Goal: Task Accomplishment & Management: Manage account settings

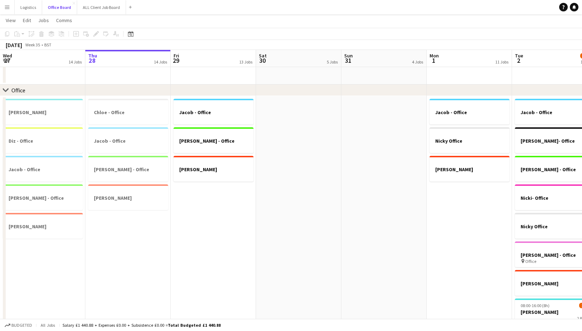
scroll to position [0, 228]
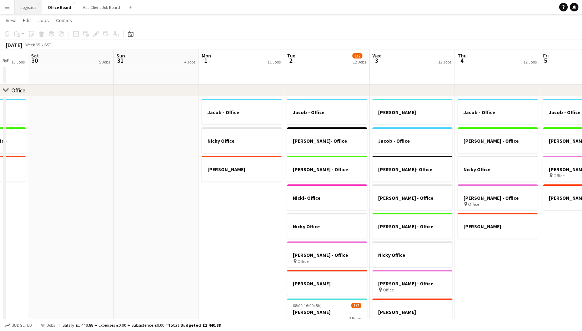
click at [27, 9] on button "Logistics Close" at bounding box center [28, 7] width 27 height 14
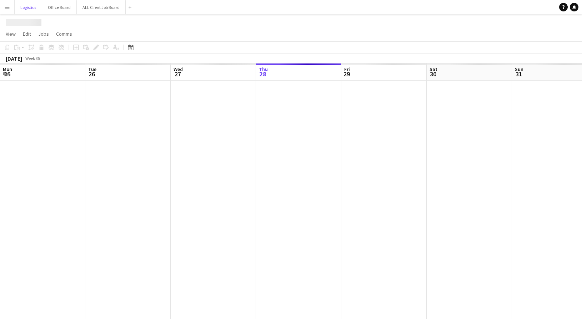
scroll to position [0, 171]
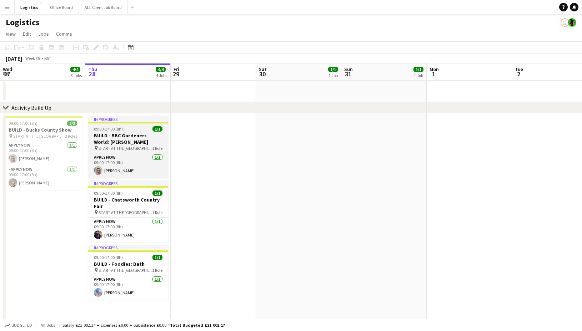
click at [121, 135] on h3 "BUILD - BBC Gardeners World: [PERSON_NAME]" at bounding box center [128, 138] width 80 height 13
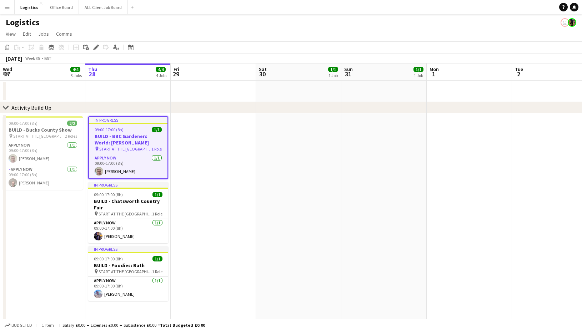
scroll to position [0, 171]
click at [98, 48] on icon "Edit" at bounding box center [96, 48] width 6 height 6
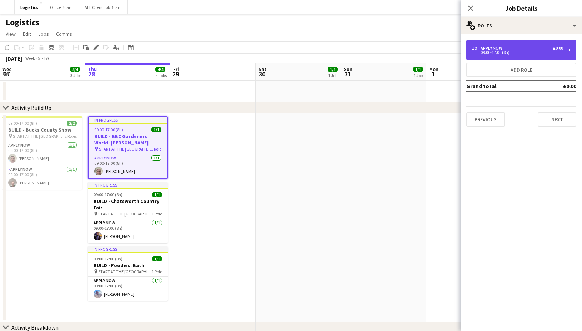
click at [507, 42] on div "1 x APPLY NOW £0.00 09:00-17:00 (8h)" at bounding box center [521, 50] width 110 height 20
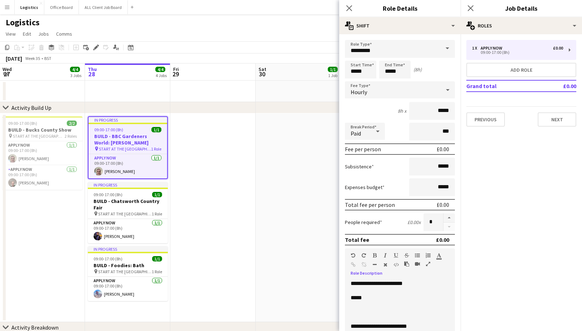
click at [351, 313] on p at bounding box center [399, 312] width 98 height 7
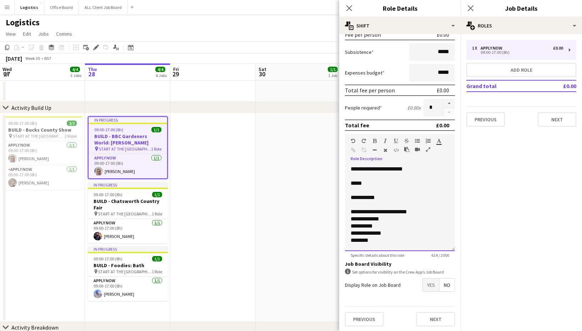
scroll to position [7, 0]
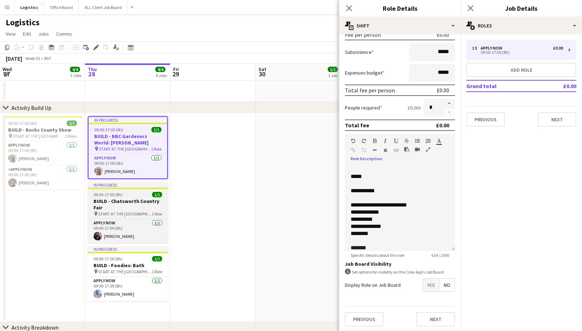
drag, startPoint x: 115, startPoint y: 197, endPoint x: 125, endPoint y: 196, distance: 10.8
click at [115, 197] on span "09:00-17:00 (8h)" at bounding box center [107, 194] width 29 height 5
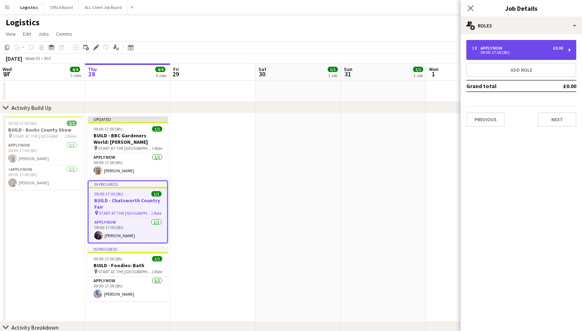
click at [500, 52] on div "09:00-17:00 (8h)" at bounding box center [517, 53] width 91 height 4
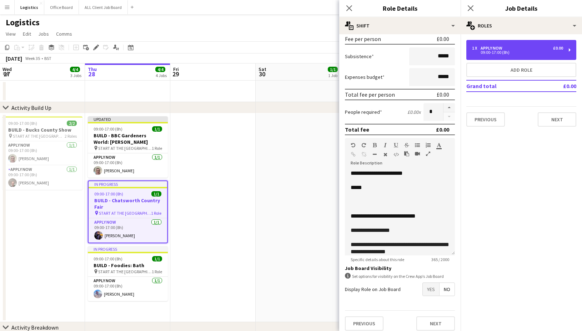
scroll to position [112, 0]
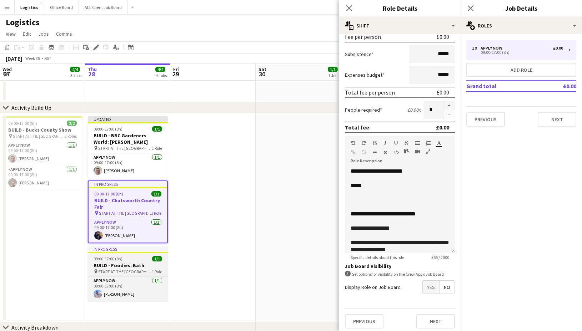
click at [118, 261] on span "09:00-17:00 (8h)" at bounding box center [107, 258] width 29 height 5
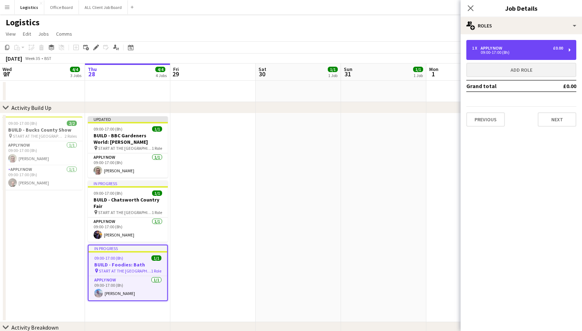
drag, startPoint x: 496, startPoint y: 50, endPoint x: 477, endPoint y: 66, distance: 25.6
click at [496, 51] on div "09:00-17:00 (8h)" at bounding box center [517, 53] width 91 height 4
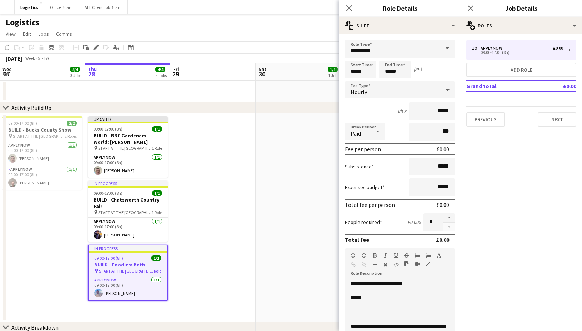
click at [353, 312] on p at bounding box center [399, 312] width 98 height 7
click at [347, 6] on icon at bounding box center [348, 8] width 7 height 7
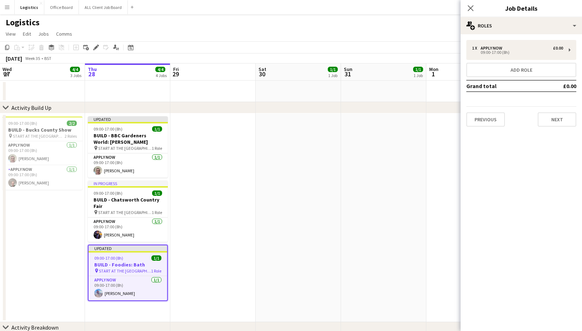
drag, startPoint x: 472, startPoint y: 9, endPoint x: 475, endPoint y: 14, distance: 6.1
click at [472, 9] on icon "Close pop-in" at bounding box center [470, 8] width 6 height 6
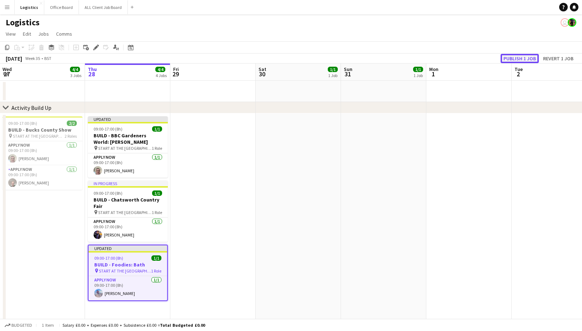
click at [513, 57] on button "Publish 1 job" at bounding box center [519, 58] width 38 height 9
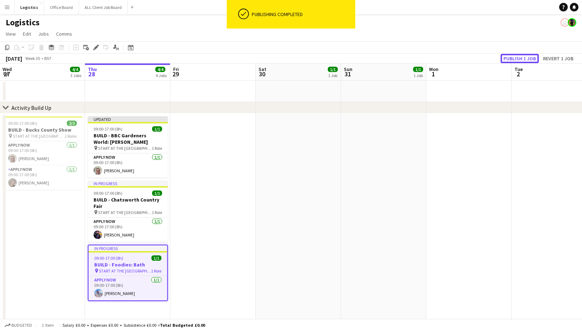
click at [513, 58] on button "Publish 1 job" at bounding box center [519, 58] width 38 height 9
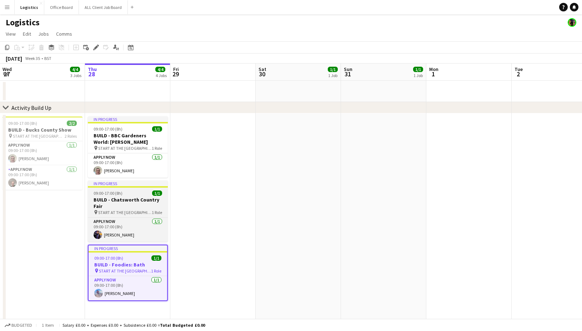
click at [126, 194] on div "09:00-17:00 (8h) 1/1" at bounding box center [128, 193] width 80 height 5
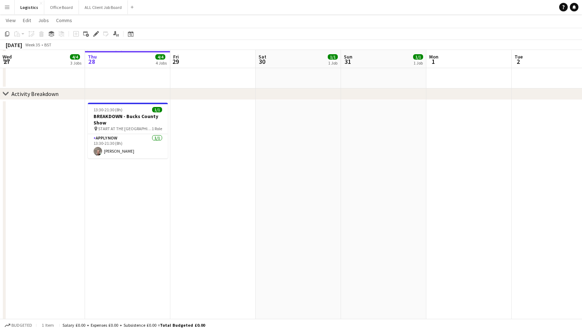
scroll to position [233, 0]
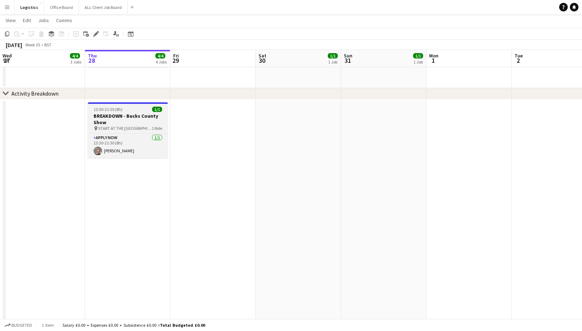
click at [124, 117] on h3 "BREAKDOWN - Bucks County Show" at bounding box center [128, 119] width 80 height 13
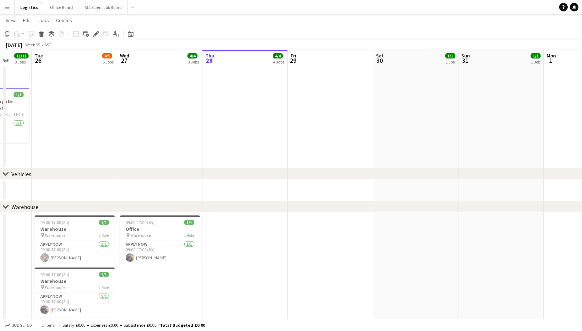
scroll to position [766, 0]
drag, startPoint x: 78, startPoint y: 228, endPoint x: 76, endPoint y: 222, distance: 6.1
click at [78, 228] on h3 "Warehouse" at bounding box center [75, 228] width 80 height 6
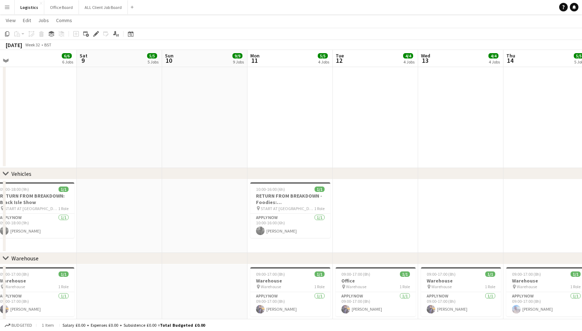
scroll to position [0, 181]
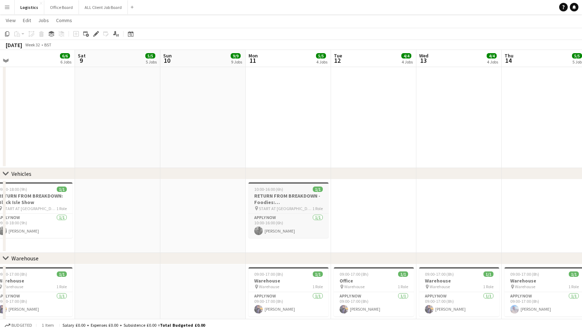
click at [274, 192] on app-job-card "10:00-16:00 (6h) 1/1 RETURN FROM BREAKDOWN - Foodies: [GEOGRAPHIC_DATA] ([DATE]…" at bounding box center [288, 210] width 80 height 56
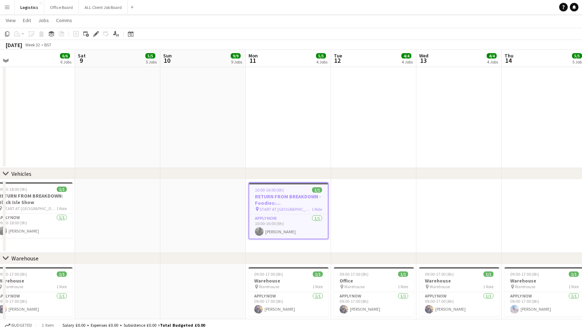
drag, startPoint x: 7, startPoint y: 34, endPoint x: 146, endPoint y: 86, distance: 148.3
click at [7, 34] on icon "Copy" at bounding box center [7, 34] width 6 height 6
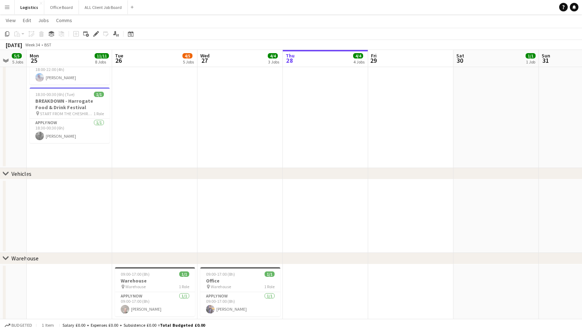
scroll to position [0, 235]
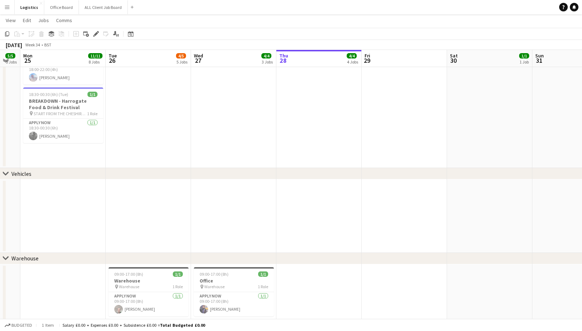
drag, startPoint x: 304, startPoint y: 191, endPoint x: 274, endPoint y: 173, distance: 35.2
click at [304, 191] on app-date-cell at bounding box center [318, 216] width 85 height 74
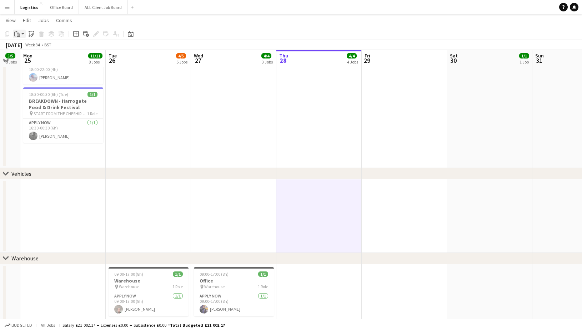
click at [18, 33] on icon "Paste" at bounding box center [17, 34] width 6 height 6
click at [26, 47] on link "Paste Command V" at bounding box center [47, 47] width 56 height 6
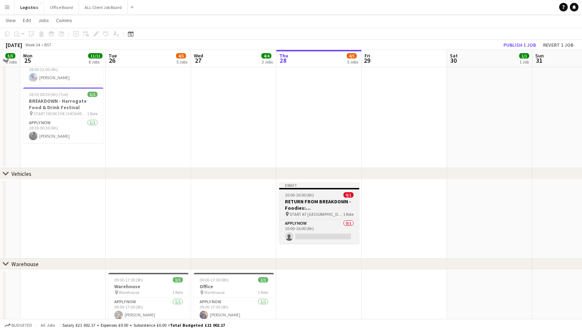
click at [313, 202] on h3 "RETURN FROM BREAKDOWN - Foodies: [GEOGRAPHIC_DATA] ([DATE])" at bounding box center [319, 204] width 80 height 13
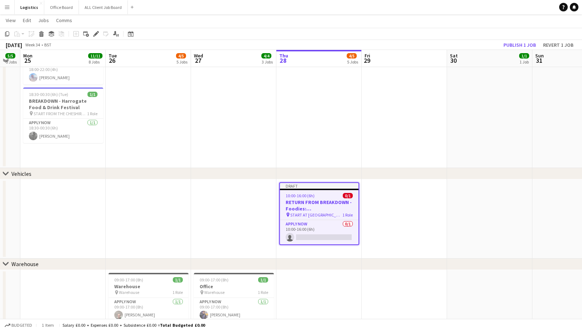
drag, startPoint x: 97, startPoint y: 34, endPoint x: 111, endPoint y: 38, distance: 14.7
click at [97, 34] on icon at bounding box center [96, 34] width 4 height 4
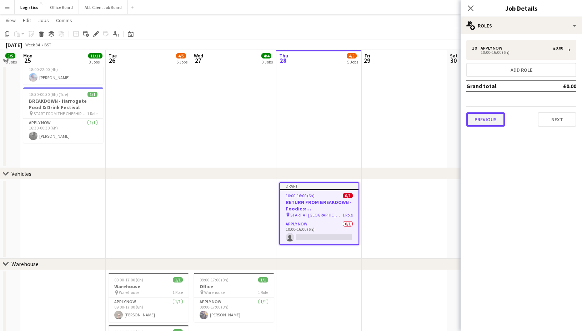
click at [488, 118] on button "Previous" at bounding box center [485, 119] width 39 height 14
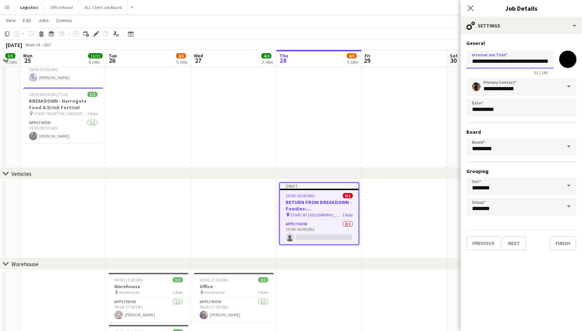
drag, startPoint x: 472, startPoint y: 62, endPoint x: 536, endPoint y: 64, distance: 63.9
click at [538, 63] on input "**********" at bounding box center [509, 60] width 87 height 18
type input "**********"
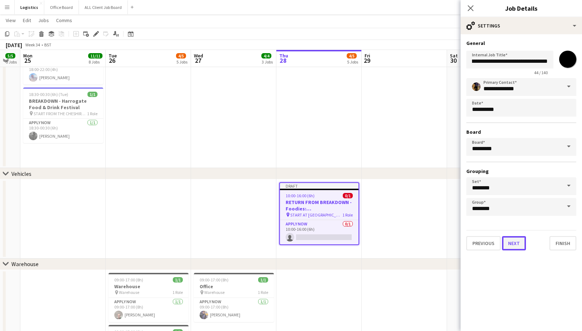
click at [515, 247] on button "Next" at bounding box center [514, 243] width 24 height 14
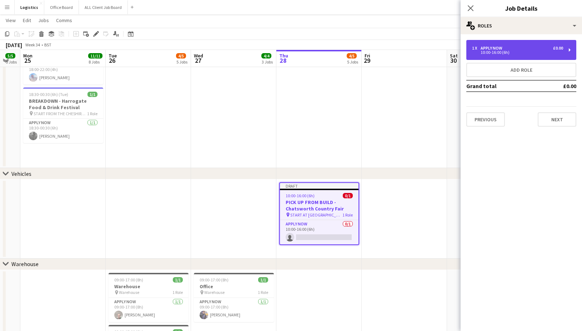
drag, startPoint x: 505, startPoint y: 51, endPoint x: 459, endPoint y: 56, distance: 46.7
click at [505, 51] on div "10:00-16:00 (6h)" at bounding box center [517, 53] width 91 height 4
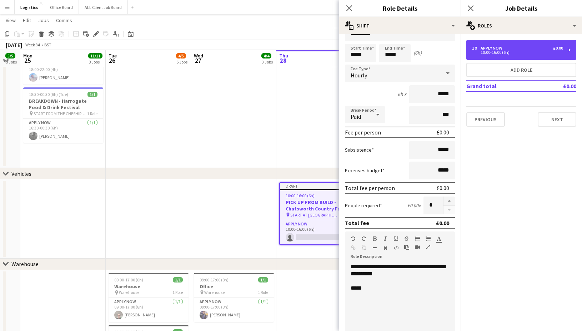
scroll to position [19, 0]
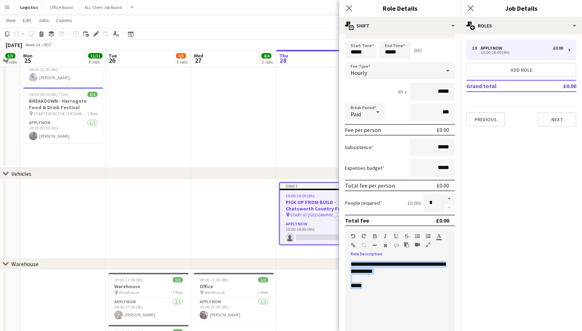
drag, startPoint x: 369, startPoint y: 287, endPoint x: 348, endPoint y: 263, distance: 31.4
click at [348, 263] on div "**********" at bounding box center [400, 304] width 110 height 86
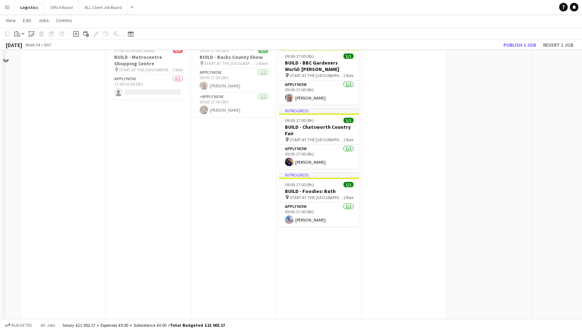
scroll to position [48, 0]
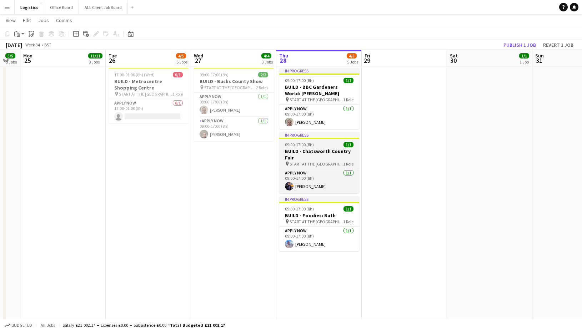
click at [297, 146] on span "09:00-17:00 (8h)" at bounding box center [299, 144] width 29 height 5
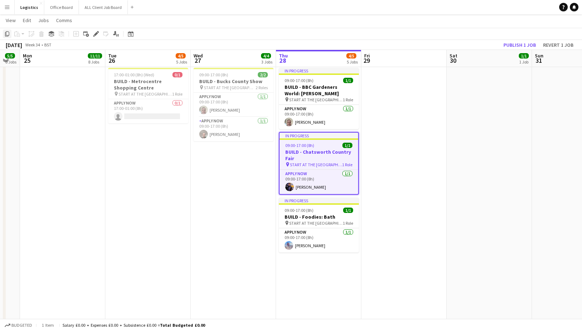
click at [7, 33] on icon "Copy" at bounding box center [7, 34] width 6 height 6
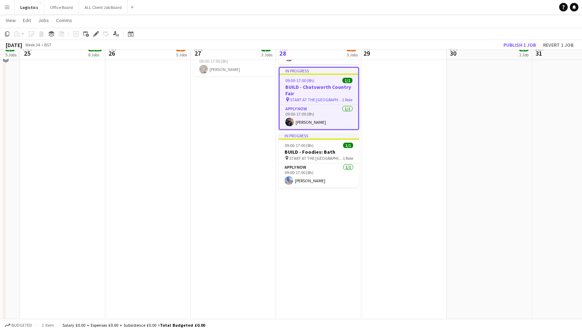
scroll to position [73, 0]
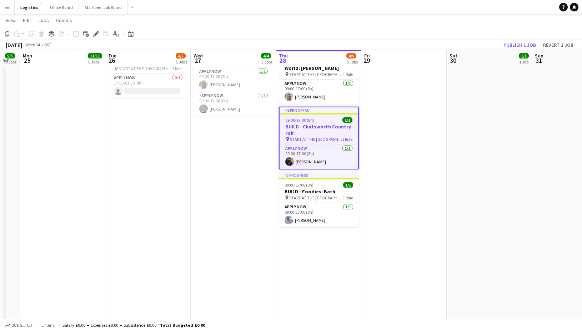
drag, startPoint x: 94, startPoint y: 34, endPoint x: 177, endPoint y: 45, distance: 83.8
click at [95, 34] on icon at bounding box center [96, 34] width 4 height 4
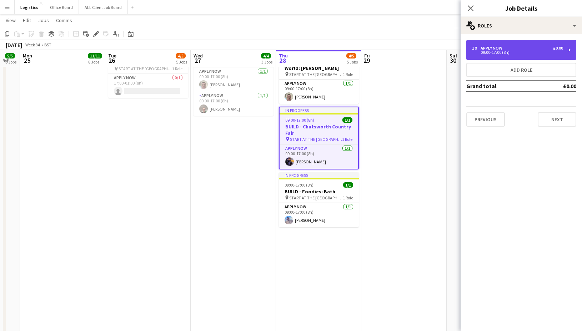
click at [516, 48] on div "1 x APPLY NOW £0.00" at bounding box center [517, 48] width 91 height 5
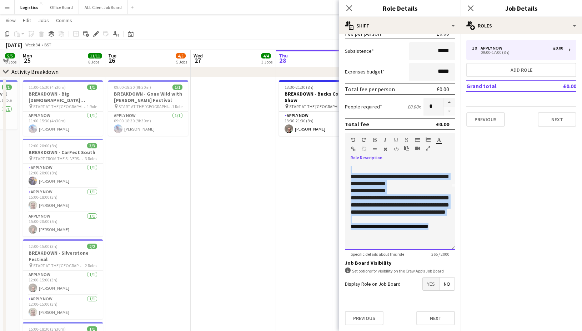
scroll to position [0, 0]
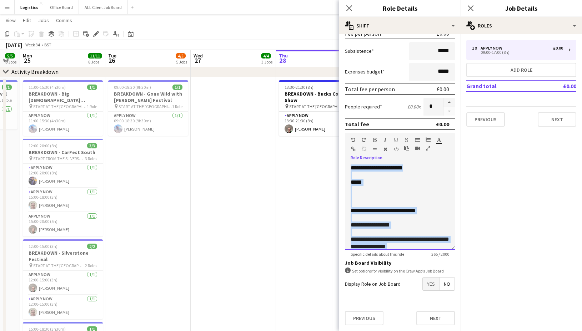
drag, startPoint x: 447, startPoint y: 228, endPoint x: 323, endPoint y: 138, distance: 153.2
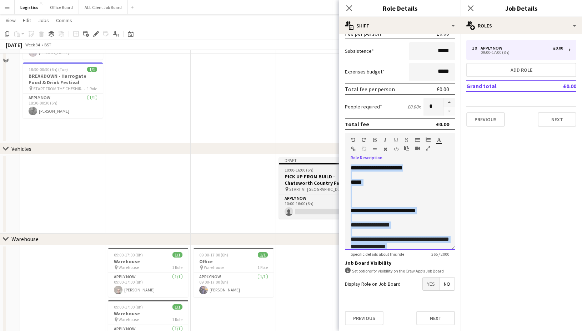
scroll to position [873, 0]
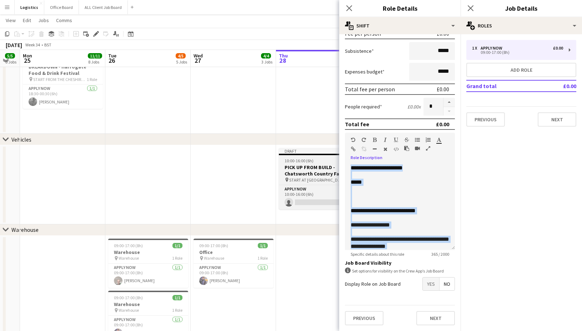
click at [311, 163] on app-job-card "Draft 10:00-16:00 (6h) 0/1 PICK UP FROM BUILD - Chatsworth Country Fair pin STA…" at bounding box center [319, 178] width 80 height 61
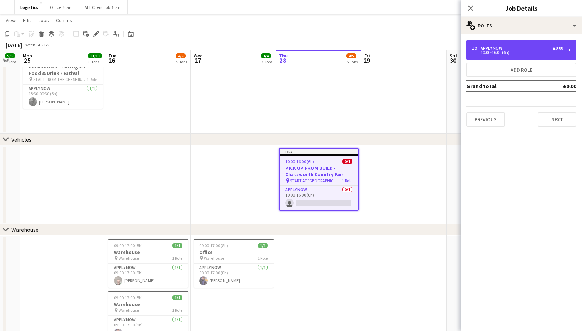
click at [507, 59] on div "1 x APPLY NOW £0.00 10:00-16:00 (6h)" at bounding box center [521, 50] width 110 height 20
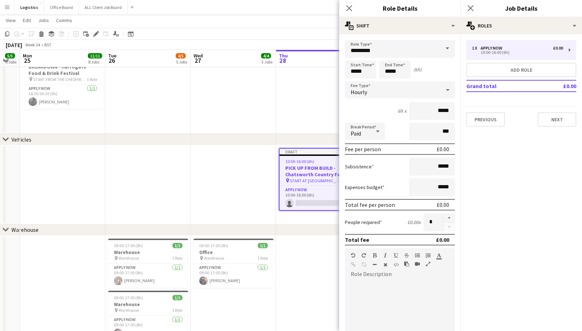
click at [355, 283] on span at bounding box center [350, 280] width 11 height 10
paste div
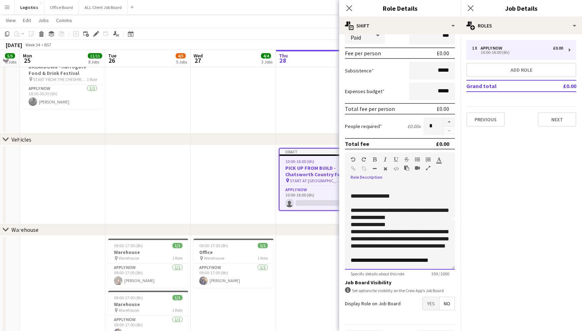
scroll to position [116, 0]
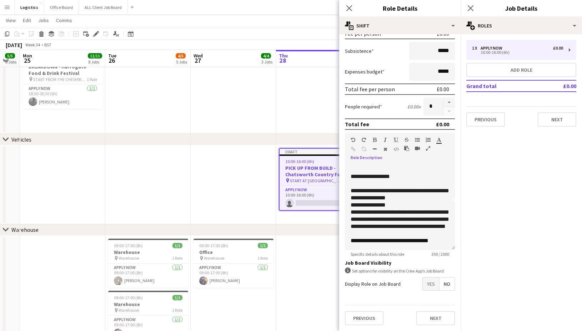
click at [299, 174] on h3 "PICK UP FROM BUILD - Chatsworth Country Fair" at bounding box center [318, 171] width 78 height 13
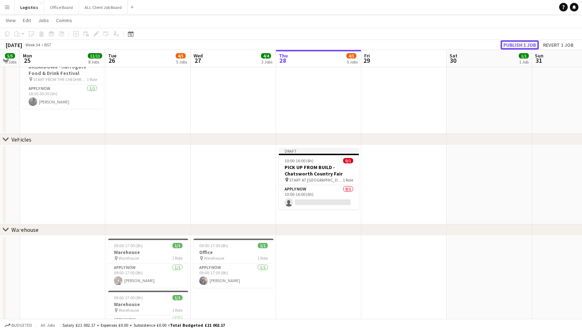
click at [516, 44] on button "Publish 1 job" at bounding box center [519, 44] width 38 height 9
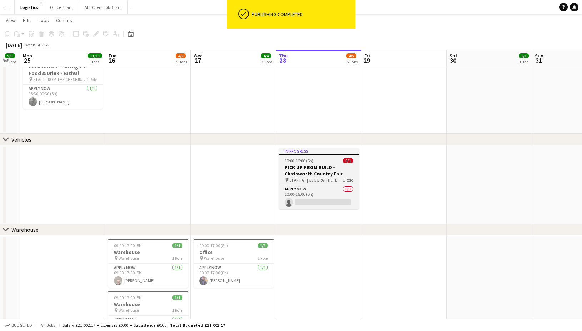
click at [307, 170] on h3 "PICK UP FROM BUILD - Chatsworth Country Fair" at bounding box center [319, 170] width 80 height 13
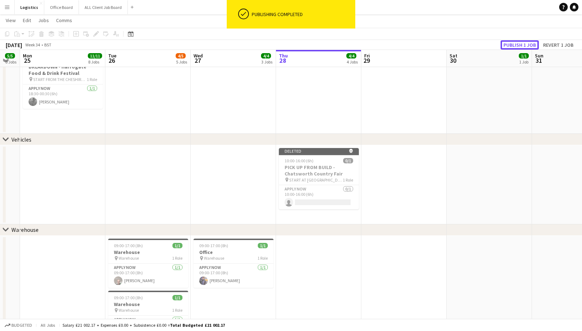
drag, startPoint x: 515, startPoint y: 44, endPoint x: 493, endPoint y: 61, distance: 28.3
click at [515, 44] on button "Publish 1 job" at bounding box center [519, 44] width 38 height 9
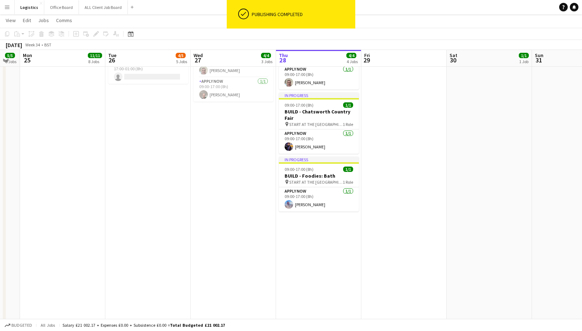
scroll to position [87, 0]
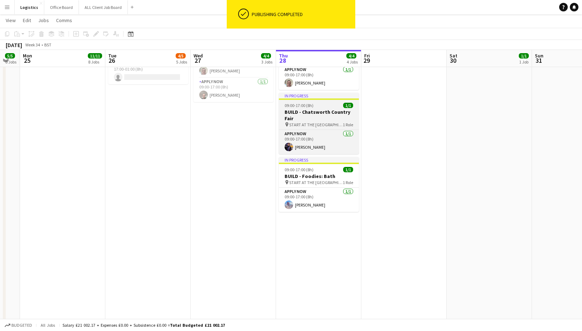
click at [317, 116] on h3 "BUILD - Chatsworth Country Fair" at bounding box center [319, 115] width 80 height 13
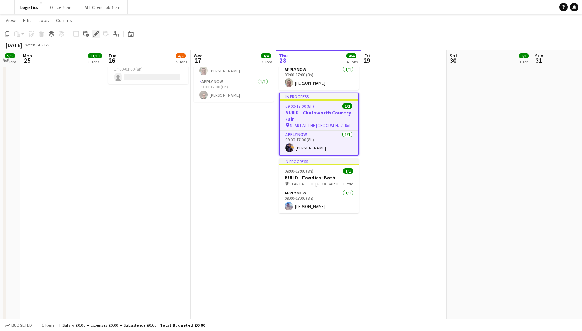
click at [96, 33] on icon at bounding box center [96, 34] width 4 height 4
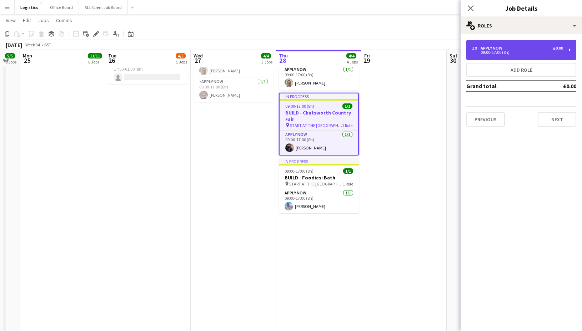
click at [498, 48] on div "APPLY NOW" at bounding box center [492, 48] width 25 height 5
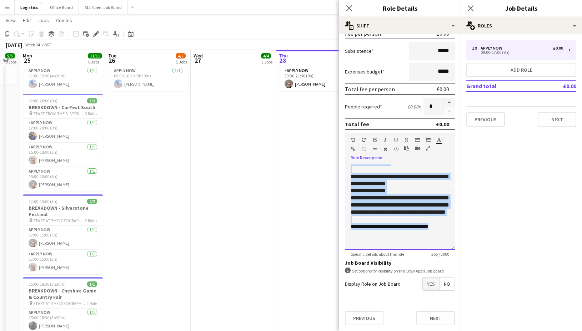
scroll to position [0, 0]
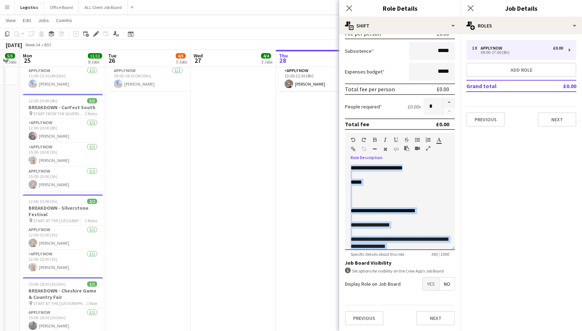
drag, startPoint x: 447, startPoint y: 228, endPoint x: 401, endPoint y: 168, distance: 75.6
click at [346, 123] on form "**********" at bounding box center [399, 127] width 121 height 407
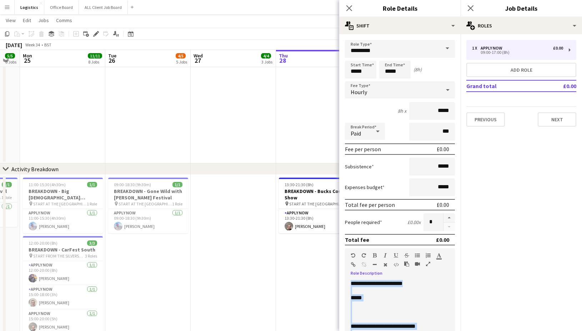
scroll to position [271, 0]
drag, startPoint x: 349, startPoint y: 8, endPoint x: 353, endPoint y: 10, distance: 4.7
click at [349, 8] on icon at bounding box center [349, 8] width 6 height 6
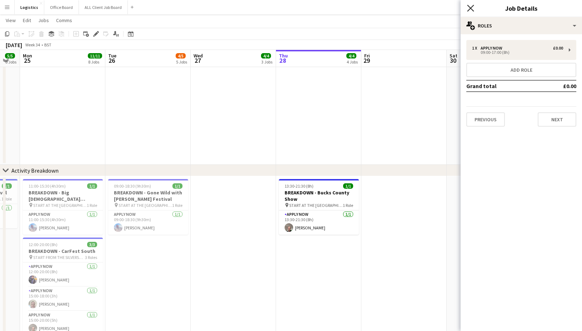
click at [470, 8] on icon at bounding box center [470, 8] width 7 height 7
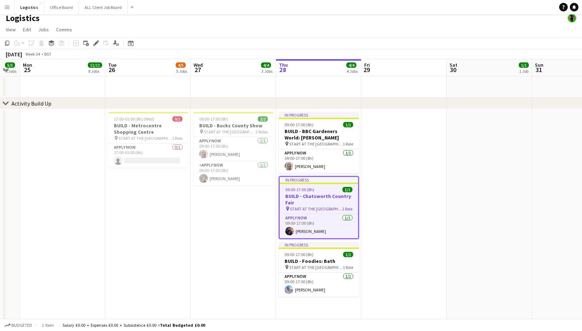
scroll to position [6, 0]
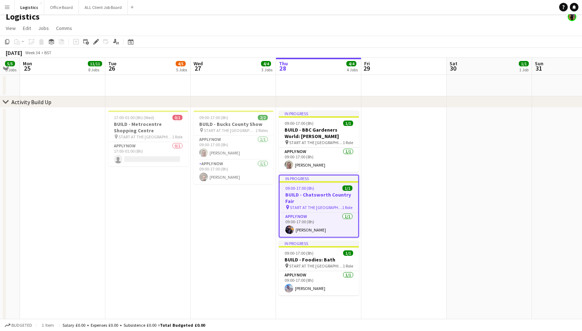
click at [413, 31] on app-page-menu "View Day view expanded Day view collapsed Month view Date picker Jump to [DATE]…" at bounding box center [291, 29] width 582 height 14
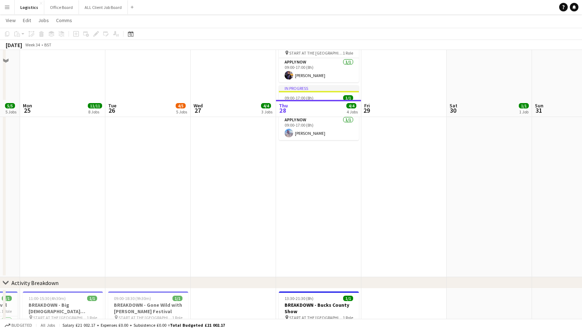
scroll to position [0, 0]
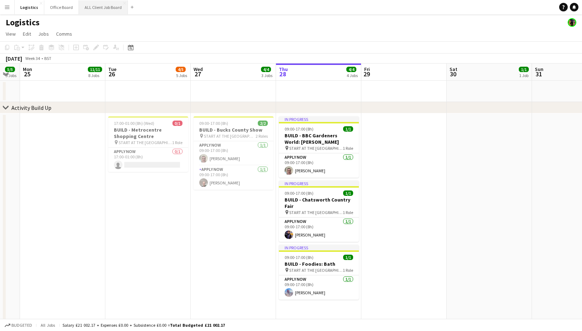
click at [94, 6] on button "ALL Client Job Board Close" at bounding box center [103, 7] width 49 height 14
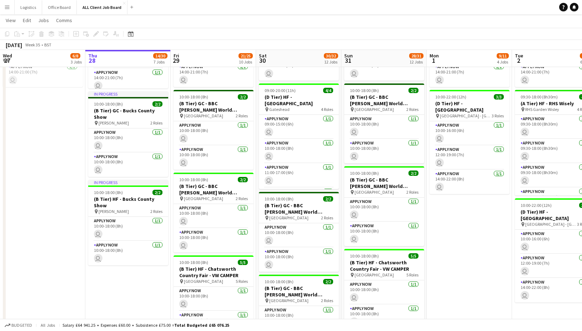
scroll to position [1282, 0]
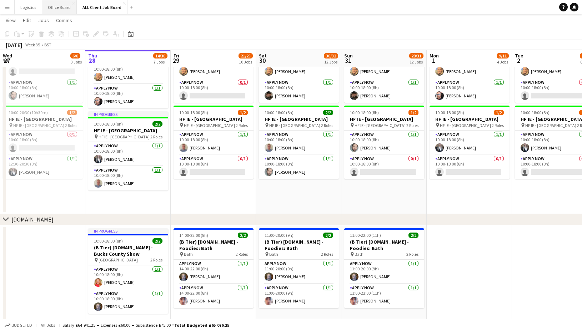
click at [57, 8] on button "Office Board Close" at bounding box center [59, 7] width 35 height 14
